Goal: Task Accomplishment & Management: Use online tool/utility

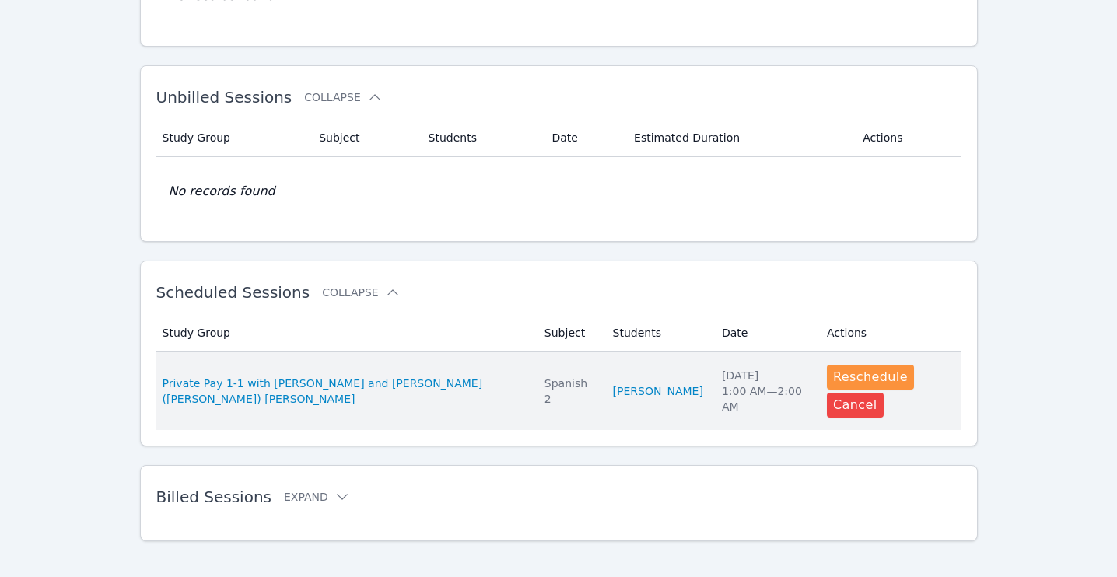
scroll to position [228, 0]
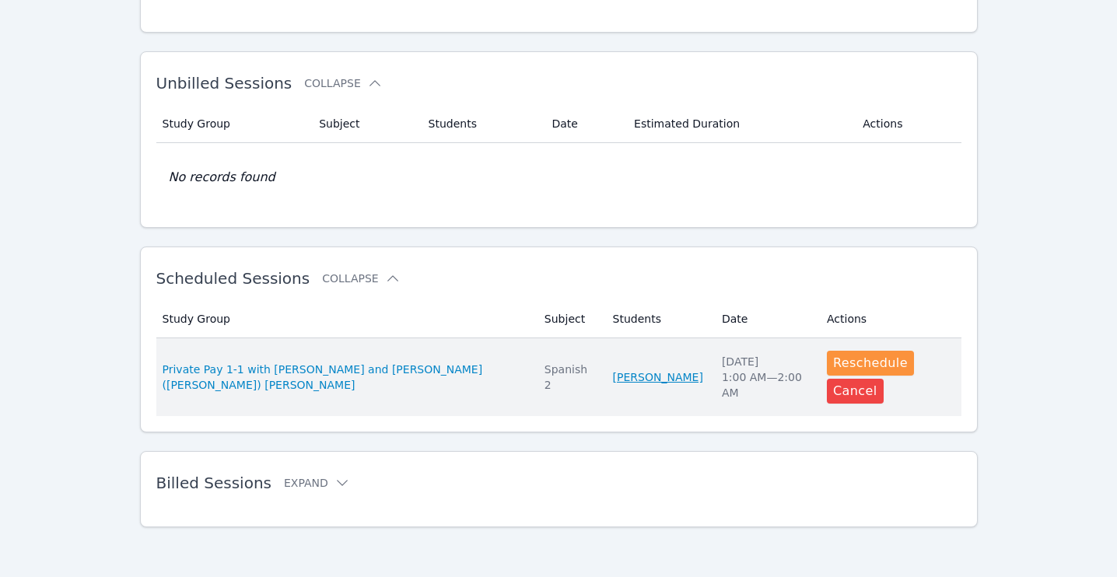
click at [615, 377] on link "[PERSON_NAME]" at bounding box center [658, 377] width 90 height 16
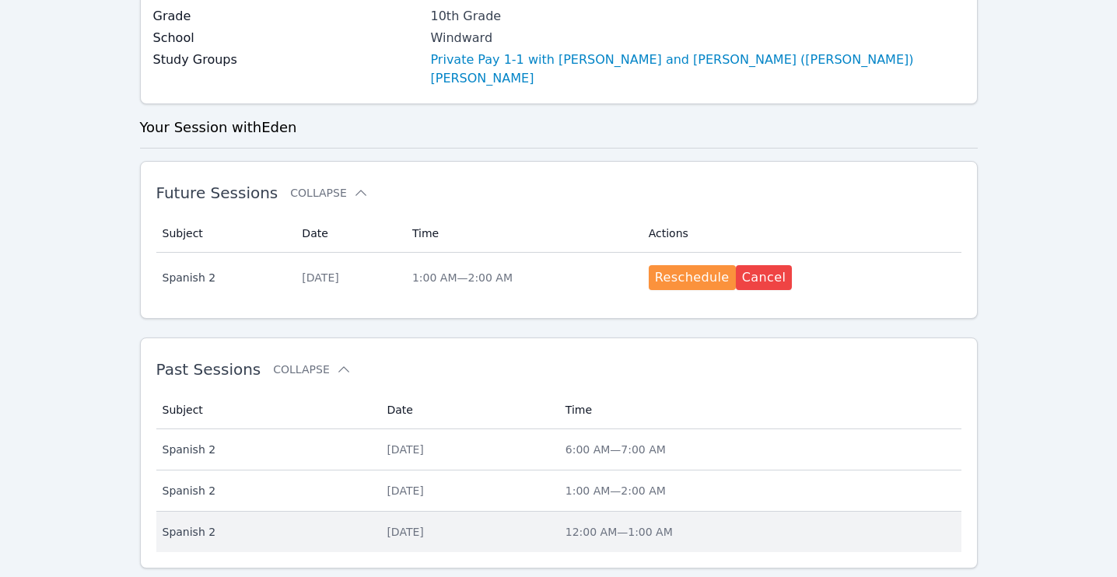
scroll to position [327, 0]
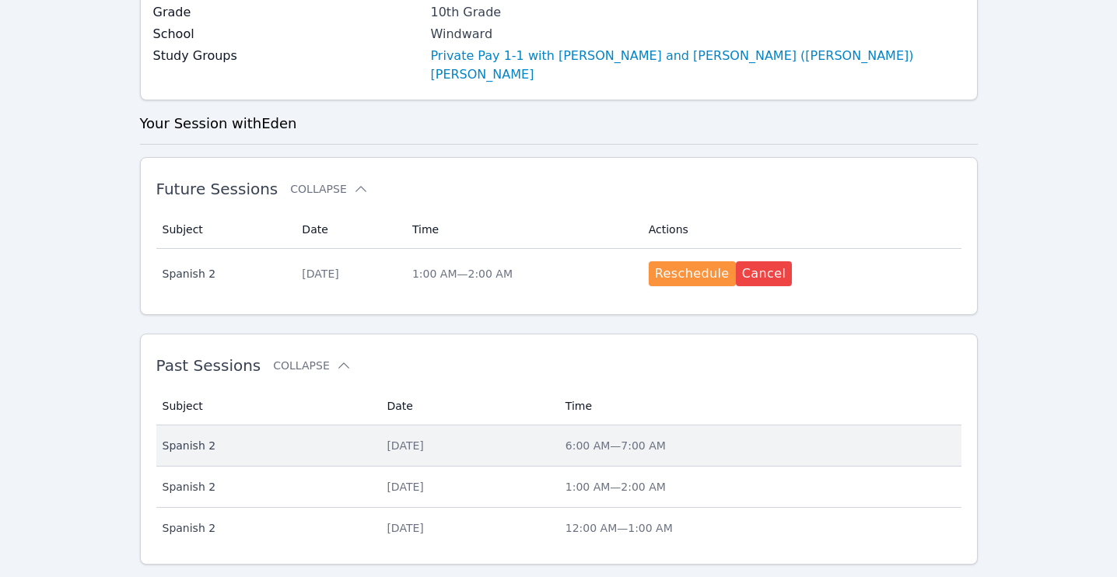
click at [387, 438] on div "[DATE]" at bounding box center [466, 446] width 159 height 16
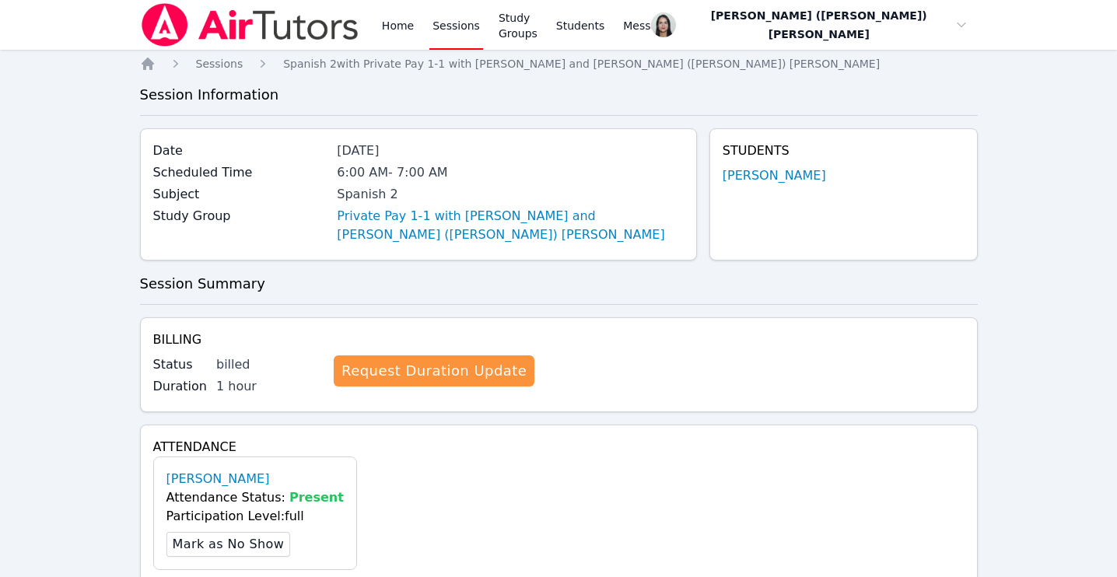
scroll to position [428, 0]
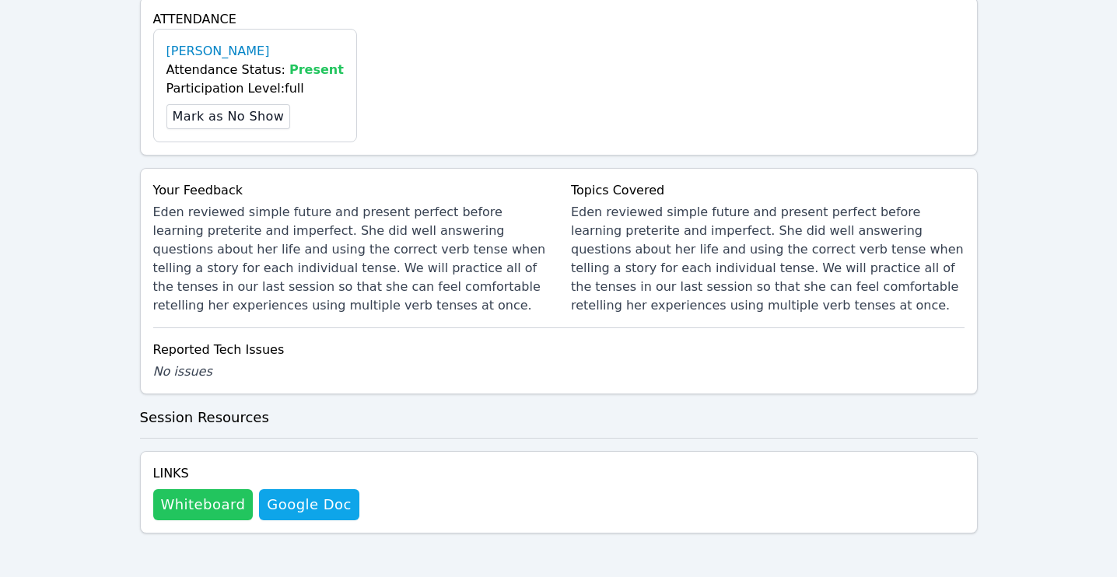
click at [216, 495] on button "Whiteboard" at bounding box center [203, 504] width 100 height 31
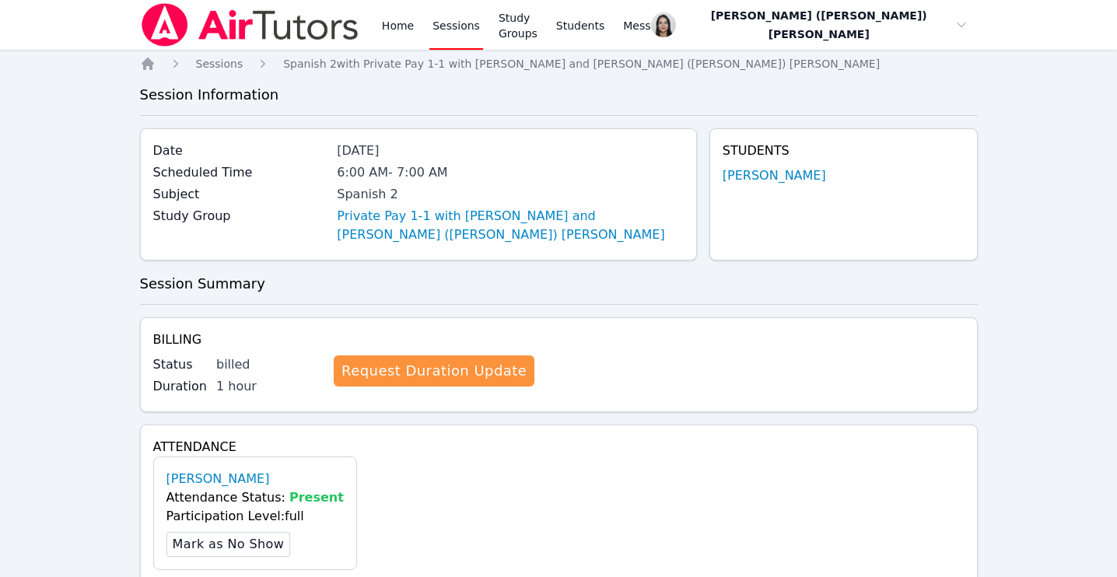
click at [468, 38] on link "Sessions" at bounding box center [456, 25] width 54 height 50
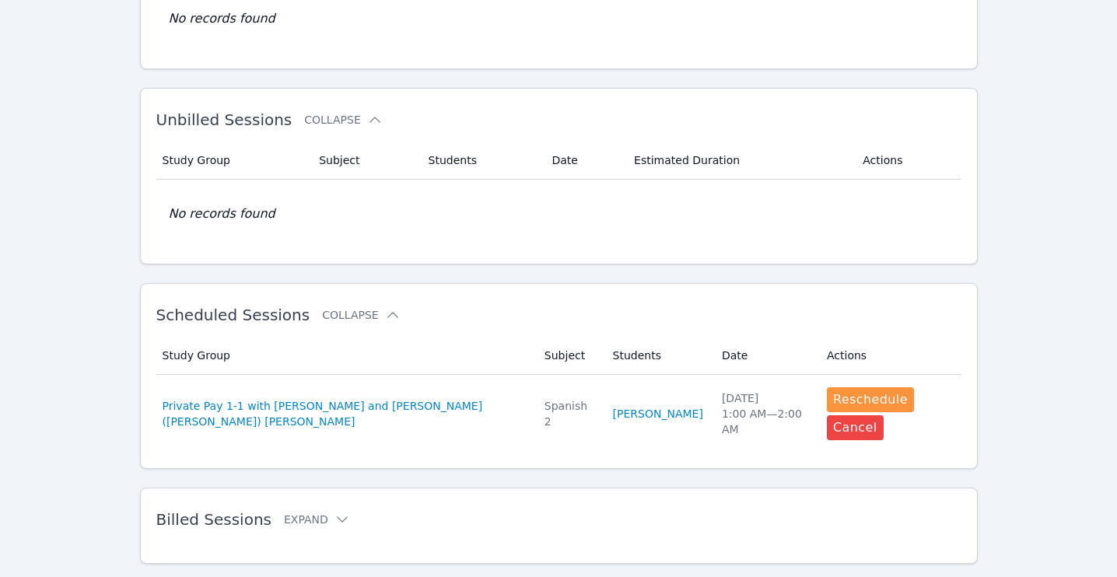
scroll to position [228, 0]
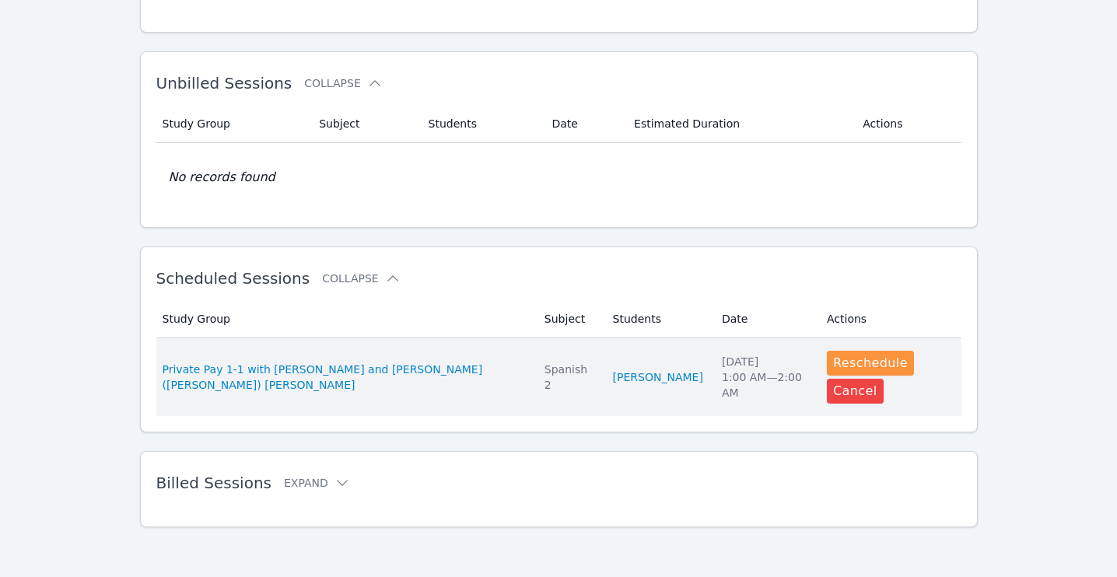
click at [566, 397] on td "Subject Spanish 2" at bounding box center [569, 377] width 68 height 78
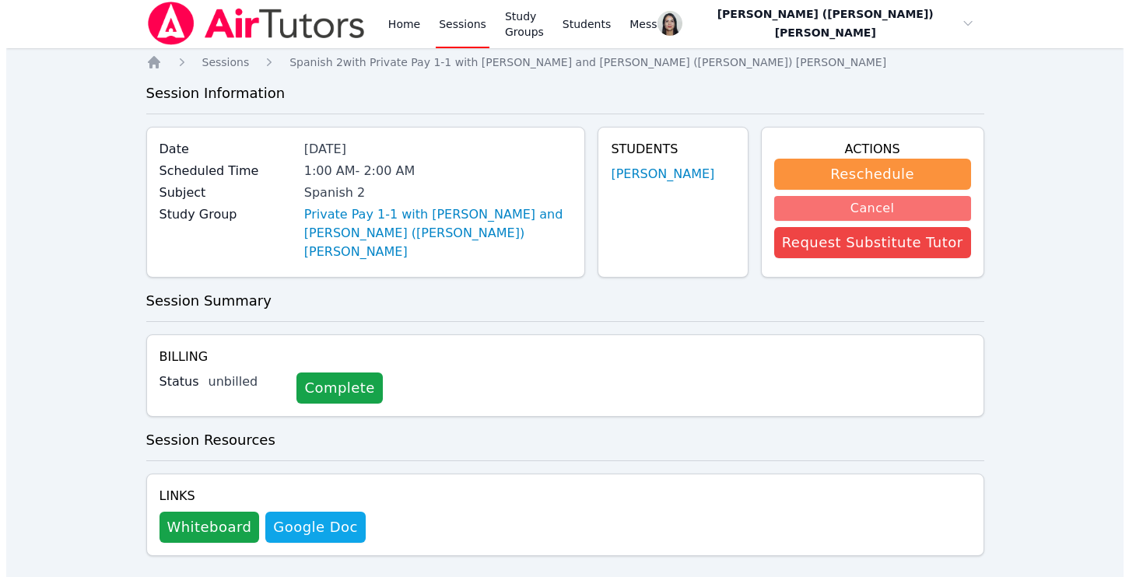
scroll to position [3, 0]
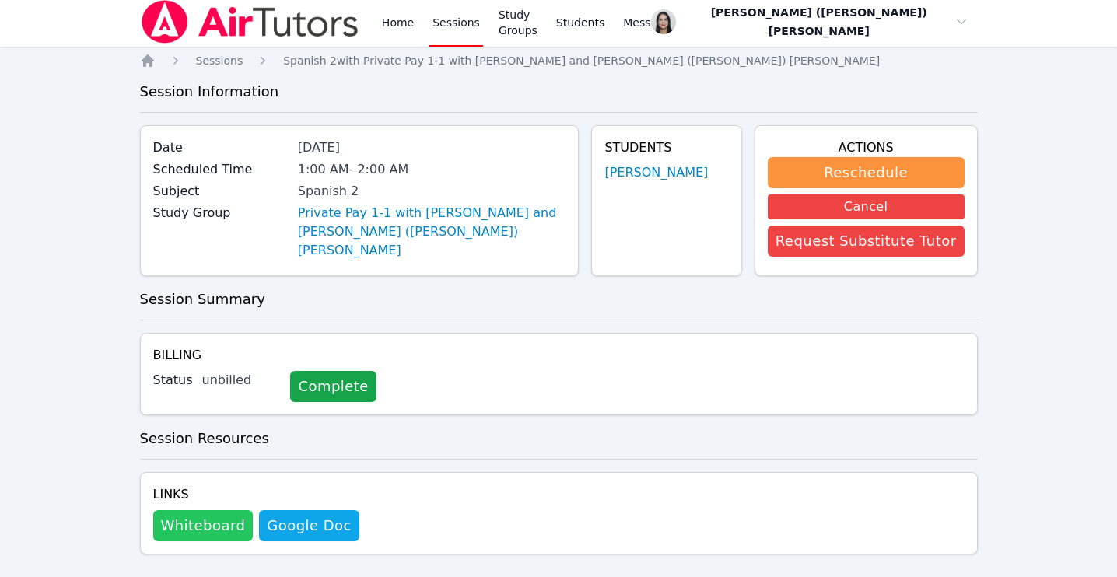
click at [205, 517] on button "Whiteboard" at bounding box center [203, 525] width 100 height 31
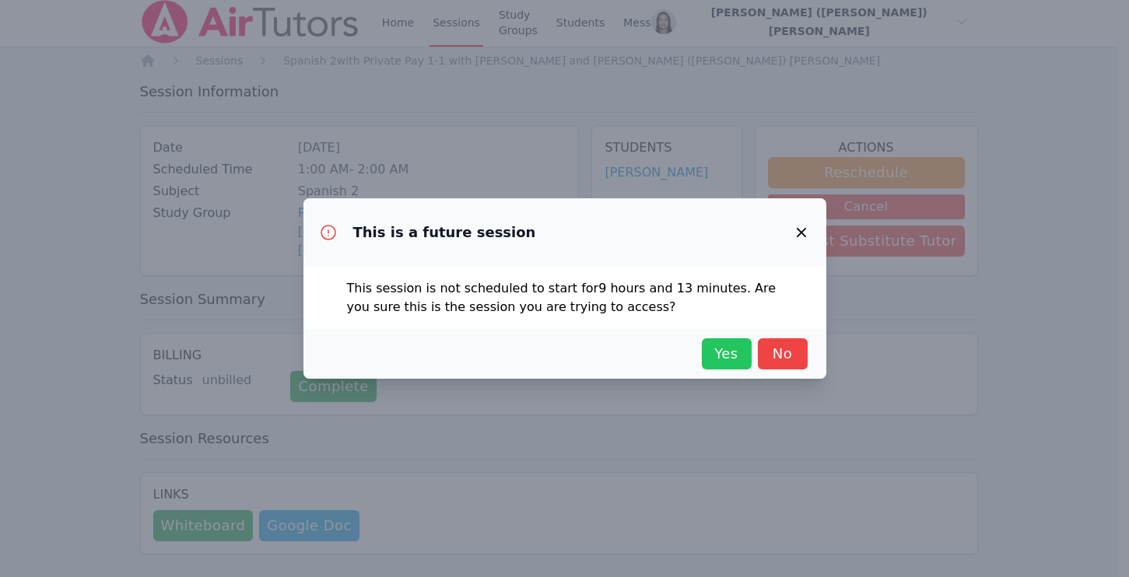
click at [730, 355] on span "Yes" at bounding box center [726, 354] width 34 height 22
